Goal: Information Seeking & Learning: Check status

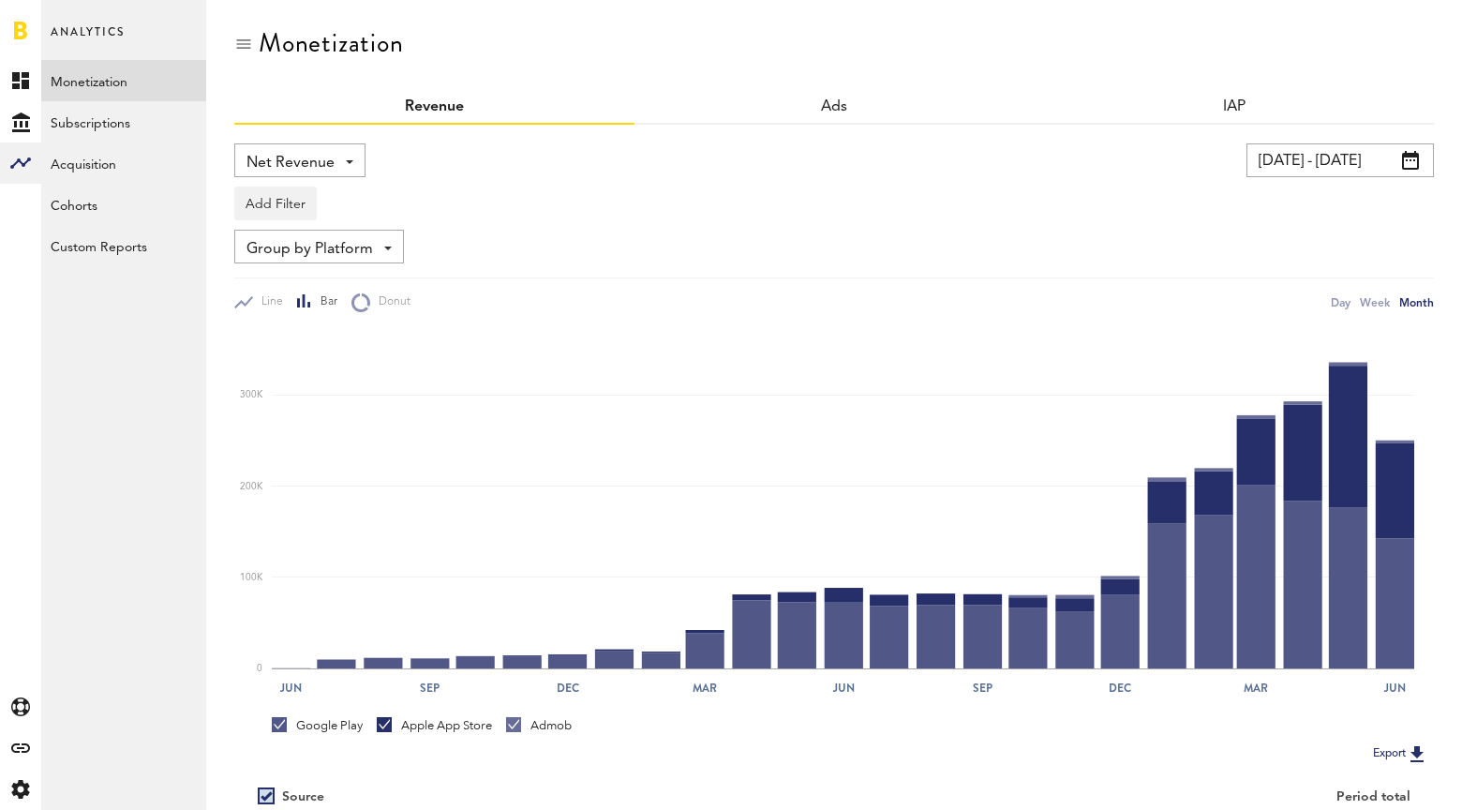
click at [1385, 164] on input "[DATE] - [DATE]" at bounding box center [1340, 160] width 187 height 34
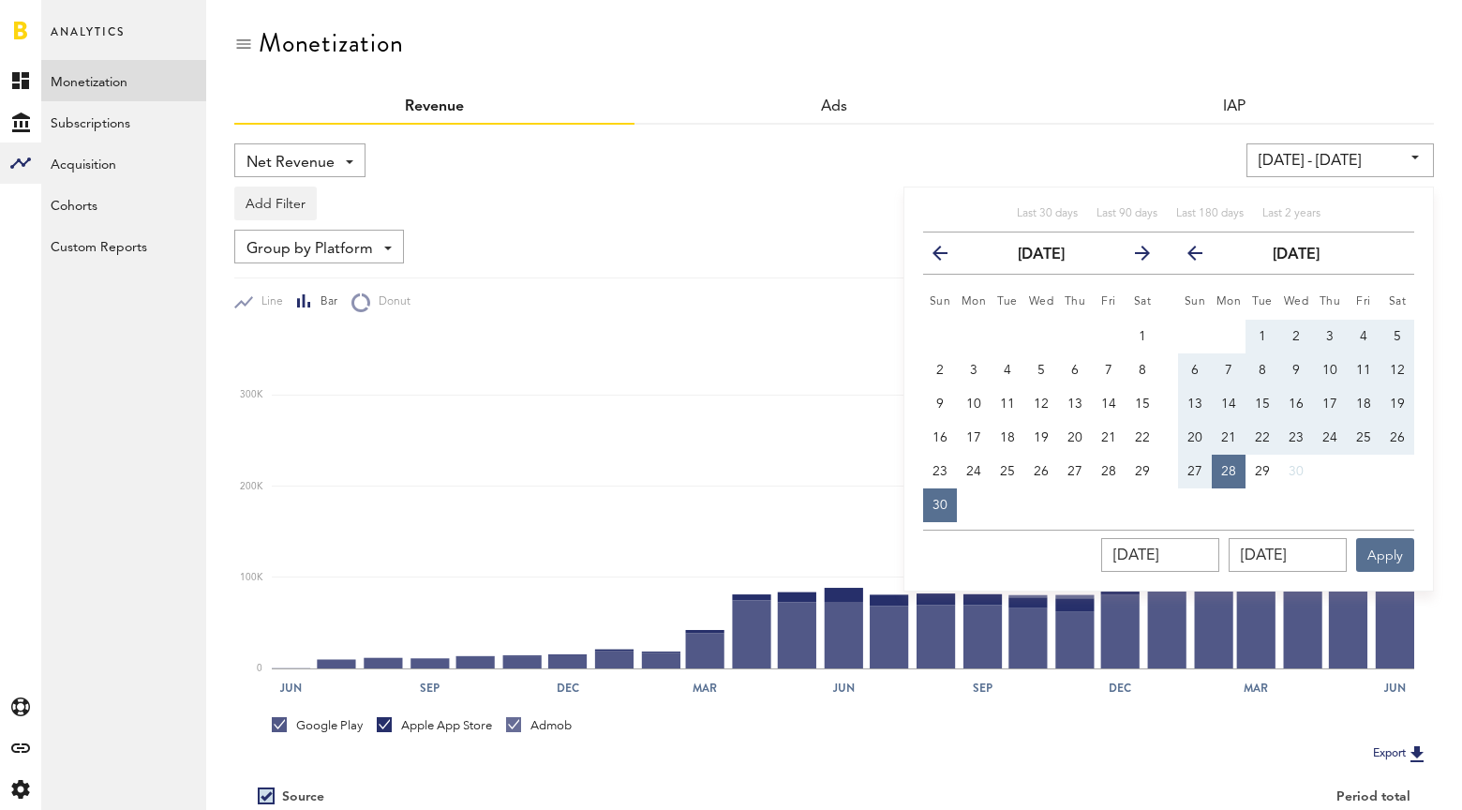
click at [1308, 204] on div "Last 30 days Last 90 days Last 180 days Last 2 years previous [DATE] next Sun M…" at bounding box center [1169, 389] width 531 height 405
click at [1308, 208] on span "Last 2 years" at bounding box center [1292, 213] width 58 height 11
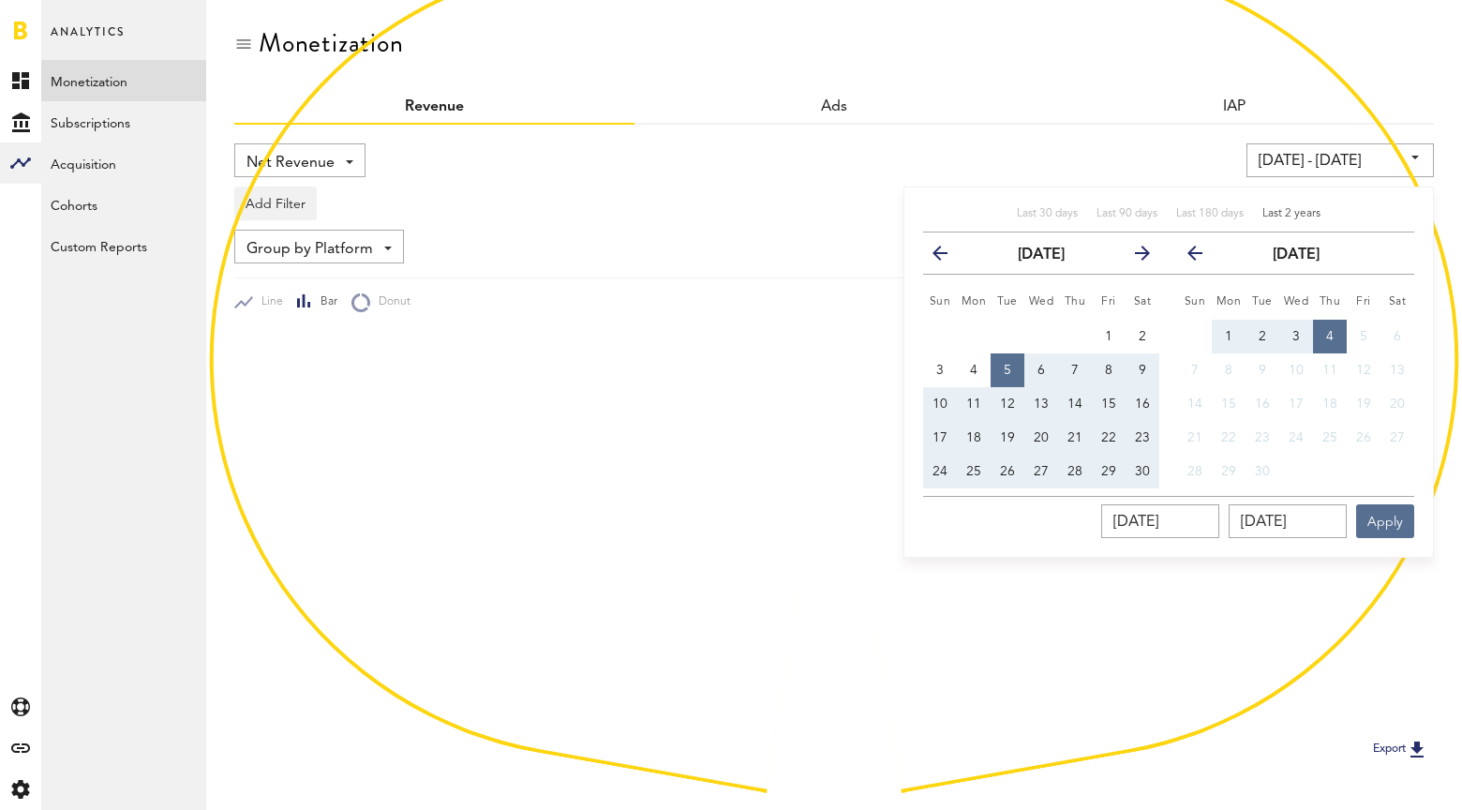
type input "[DATE] - [DATE]"
type input "[DATE]"
click at [1373, 551] on div "Last 30 days Last 90 days Last 180 days Last 2 years previous [DATE] next Sun M…" at bounding box center [1169, 372] width 531 height 371
click at [1383, 517] on button "Apply" at bounding box center [1385, 521] width 58 height 34
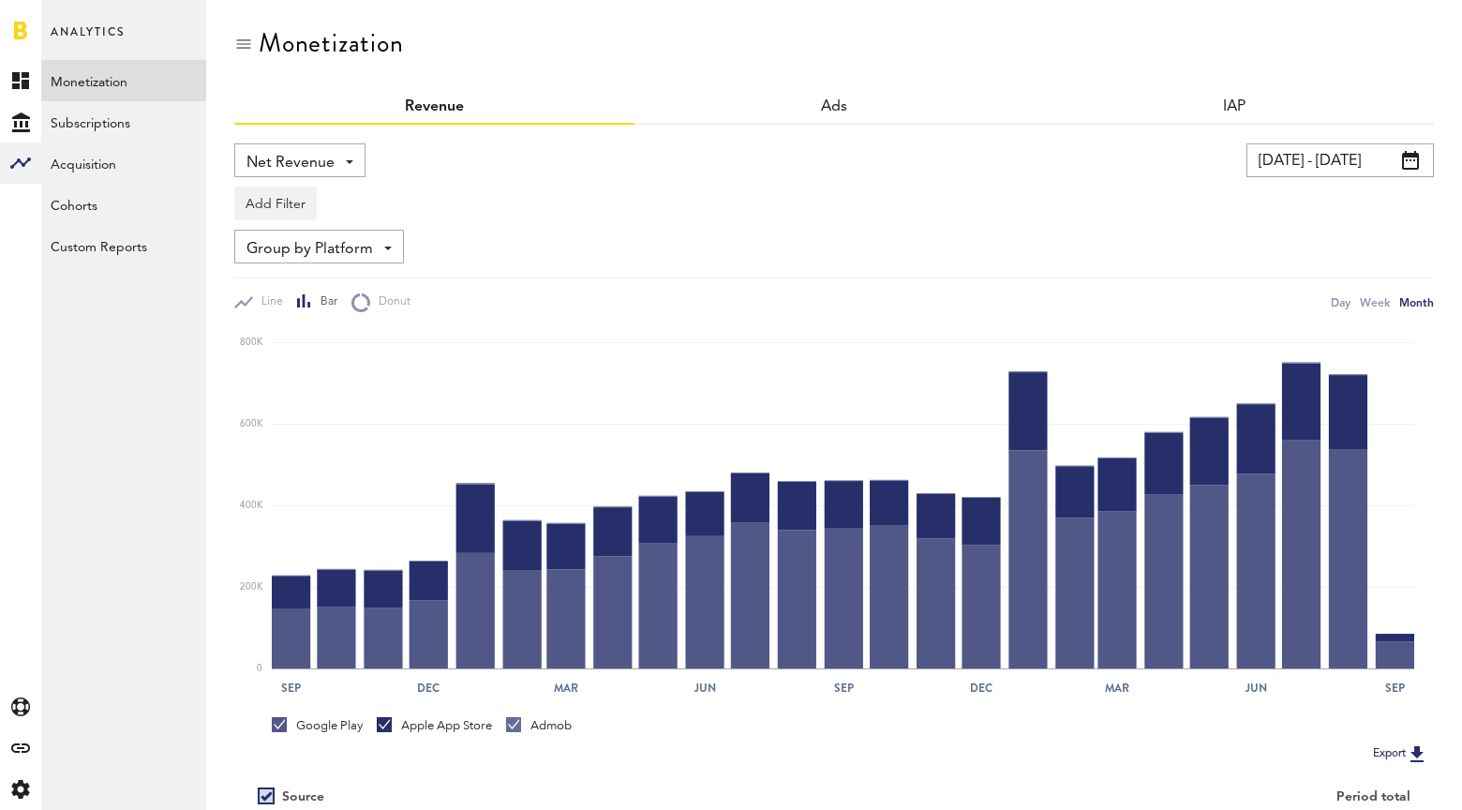
click at [280, 152] on span "Net Revenue" at bounding box center [291, 163] width 88 height 32
click at [300, 274] on span "Profit" at bounding box center [300, 272] width 94 height 32
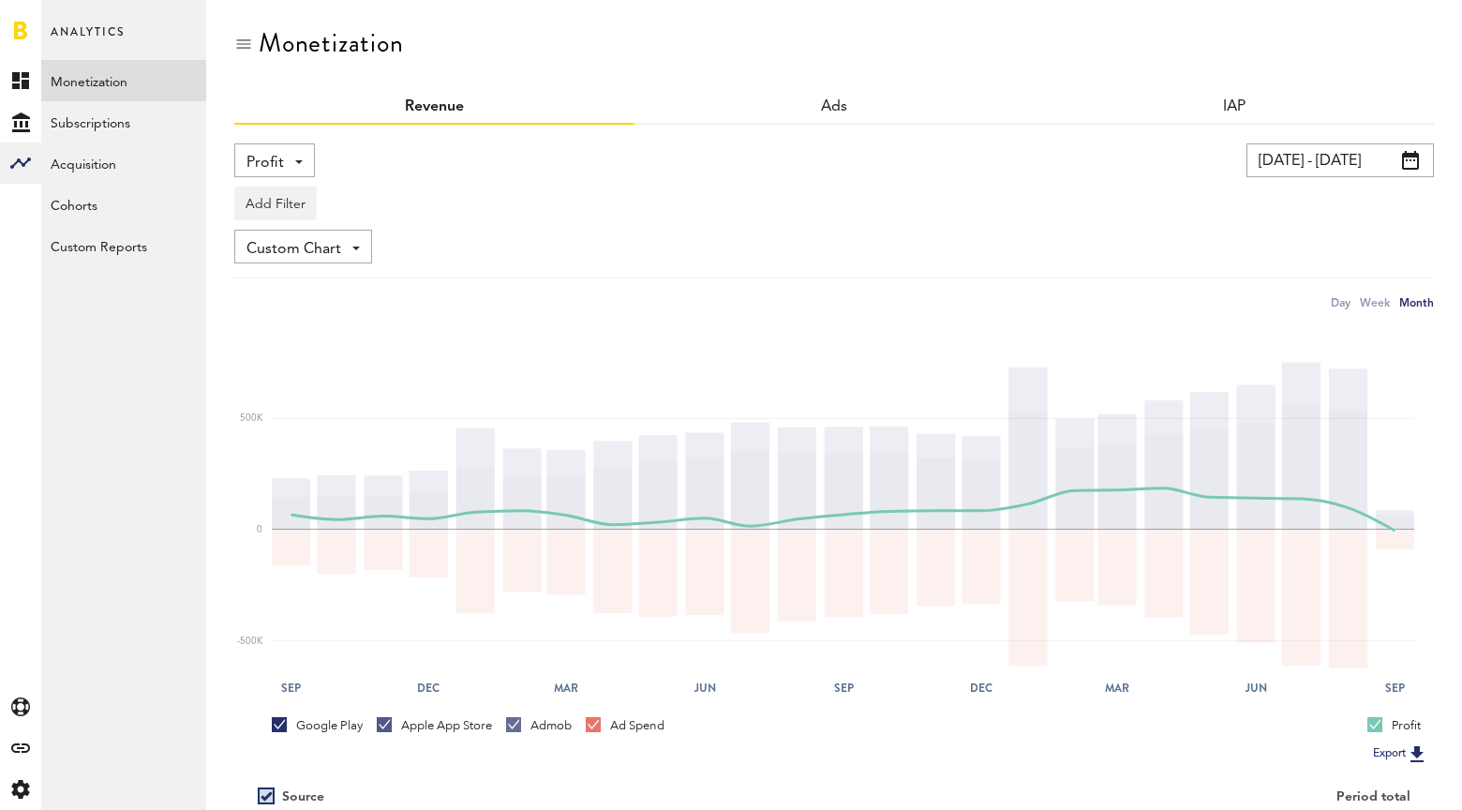
click at [1277, 240] on div "Custom Chart Custom Chart" at bounding box center [834, 247] width 1200 height 34
